Goal: Task Accomplishment & Management: Manage account settings

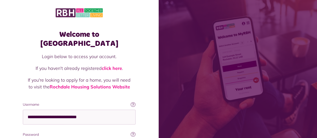
scroll to position [2, 0]
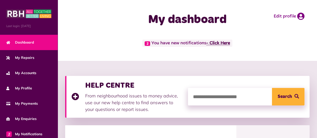
click at [225, 43] on link "- Click Here" at bounding box center [218, 43] width 24 height 5
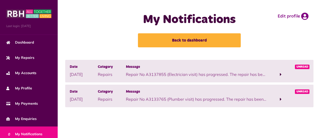
click at [281, 99] on span at bounding box center [281, 99] width 2 height 5
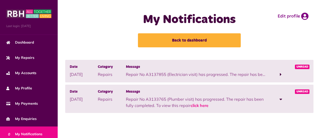
click at [281, 99] on span at bounding box center [280, 99] width 3 height 5
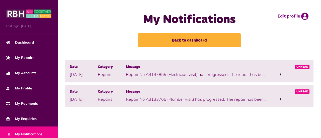
click at [280, 72] on span at bounding box center [281, 74] width 2 height 5
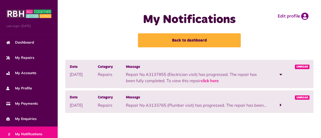
click at [280, 72] on span at bounding box center [280, 74] width 3 height 5
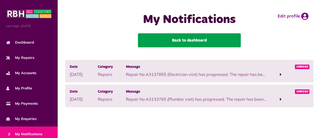
click at [188, 42] on link "Back to dashboard" at bounding box center [189, 40] width 103 height 14
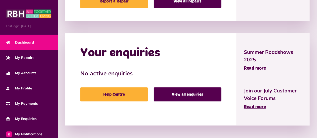
scroll to position [64, 0]
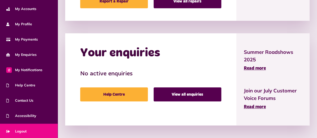
click at [29, 126] on link "Logout" at bounding box center [29, 131] width 58 height 15
